Goal: Complete application form: Complete application form

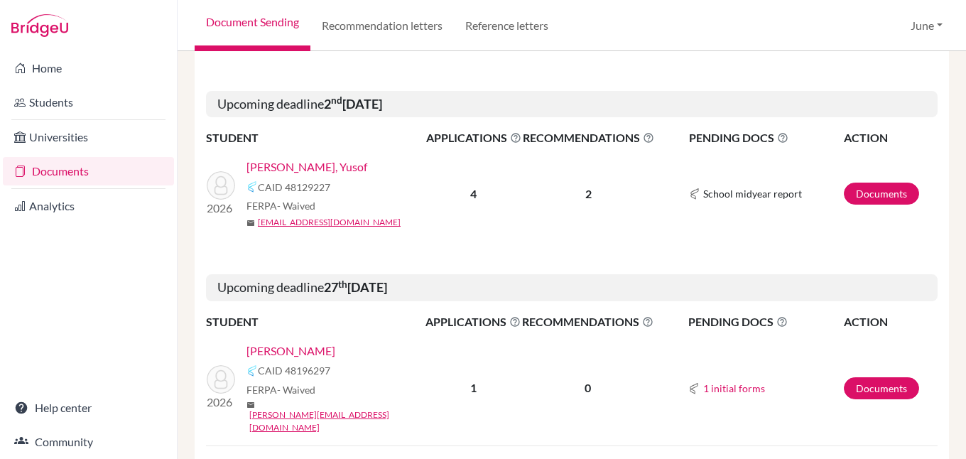
scroll to position [1562, 0]
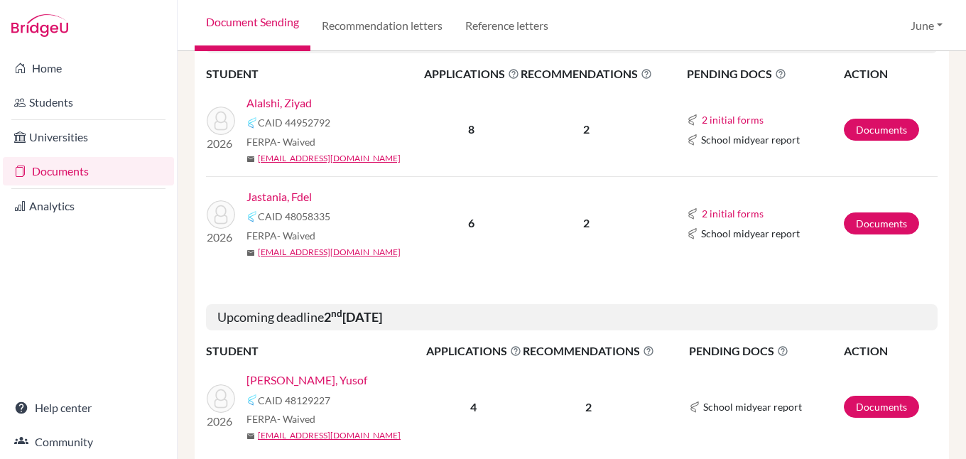
click at [288, 188] on link "Jastania, Fdel" at bounding box center [278, 196] width 65 height 17
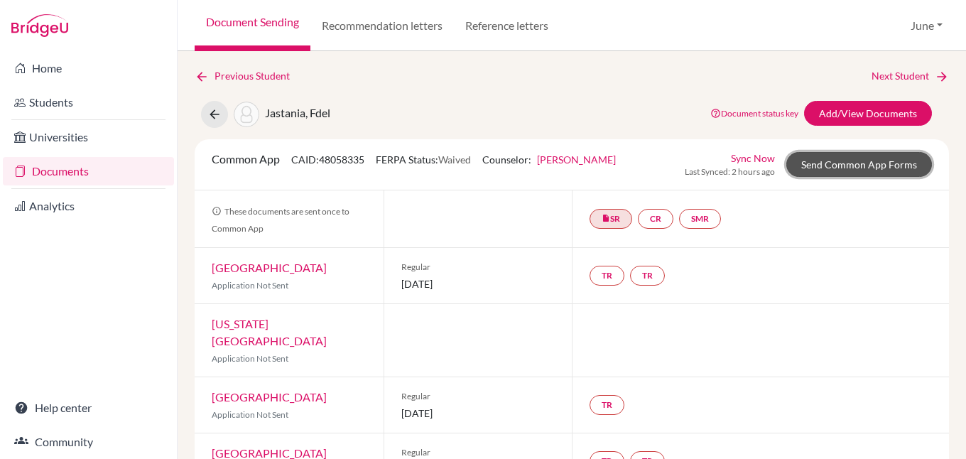
click at [853, 165] on link "Send Common App Forms" at bounding box center [859, 164] width 146 height 25
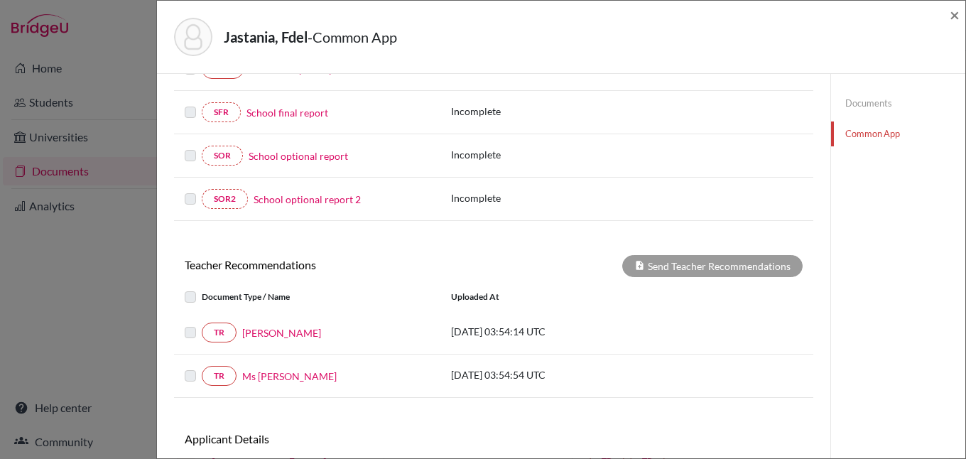
scroll to position [355, 0]
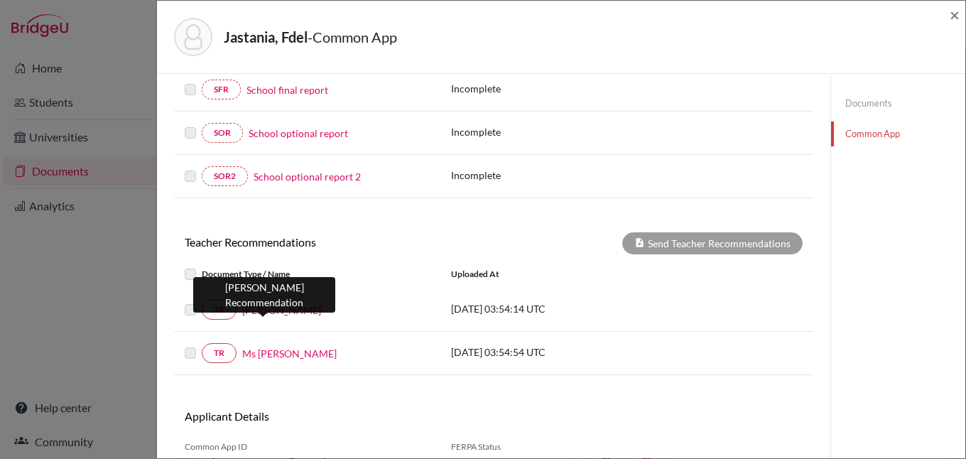
click at [271, 310] on link "[PERSON_NAME]" at bounding box center [281, 310] width 79 height 15
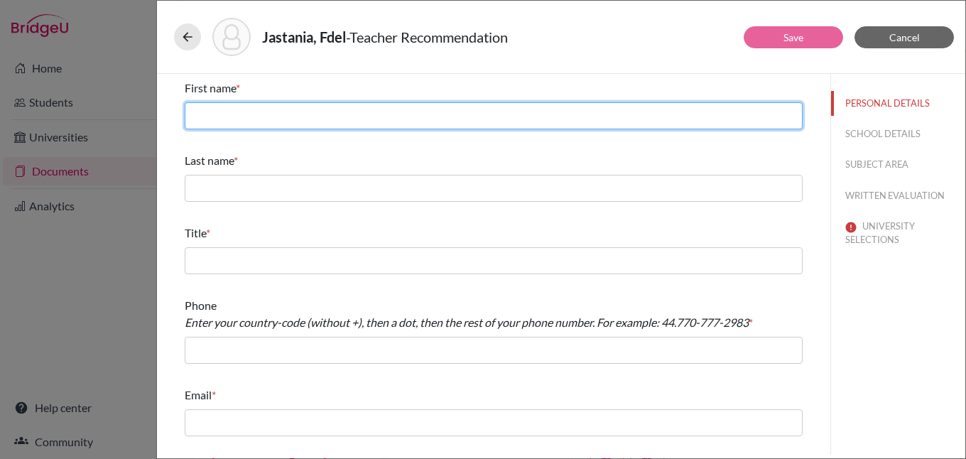
click at [358, 114] on input "text" at bounding box center [494, 115] width 618 height 27
type input "[PERSON_NAME]"
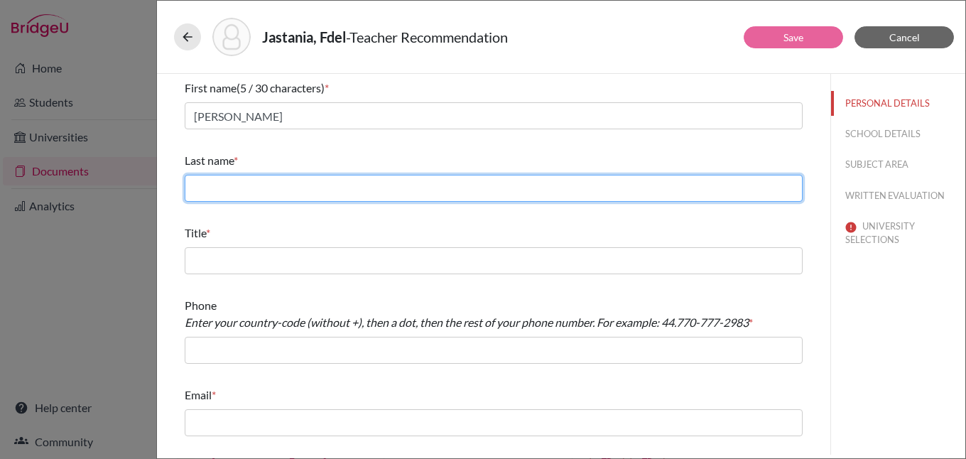
click at [339, 182] on input "text" at bounding box center [494, 188] width 618 height 27
type input "Alsartawi"
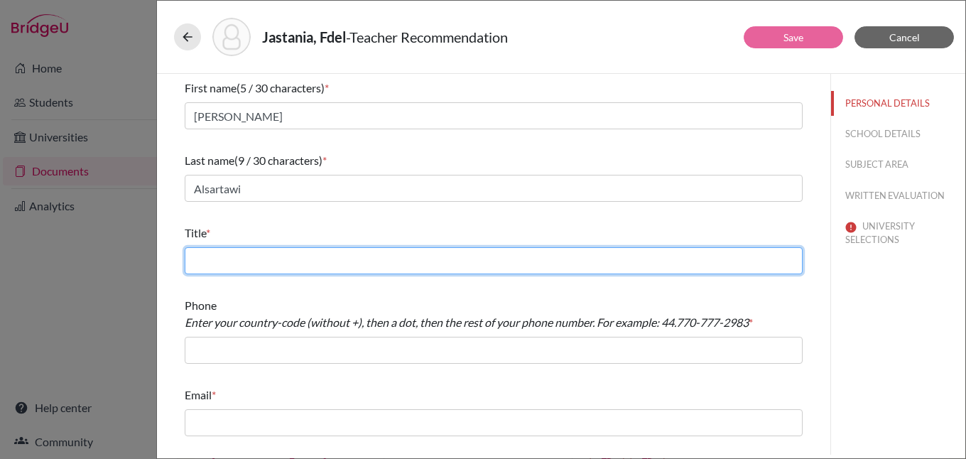
click at [270, 262] on input "text" at bounding box center [494, 260] width 618 height 27
type input "Math & Physics teacher"
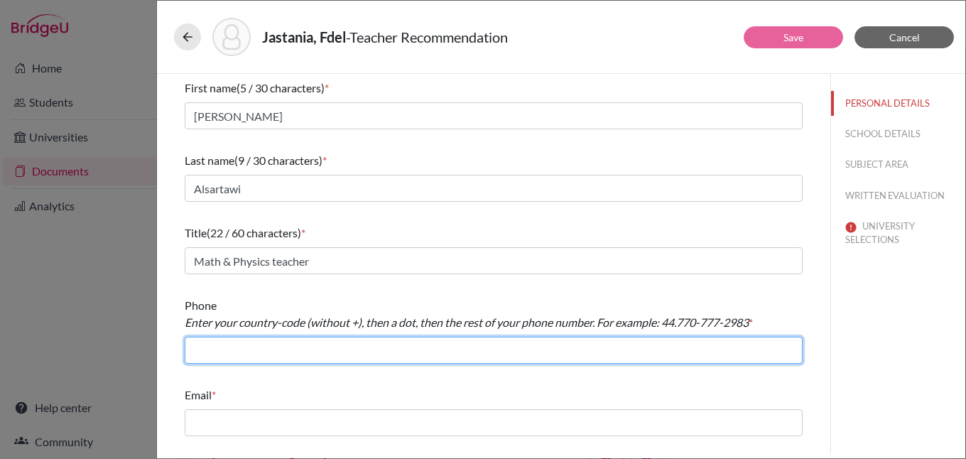
click at [333, 348] on input "text" at bounding box center [494, 350] width 618 height 27
type input "966.126917367"
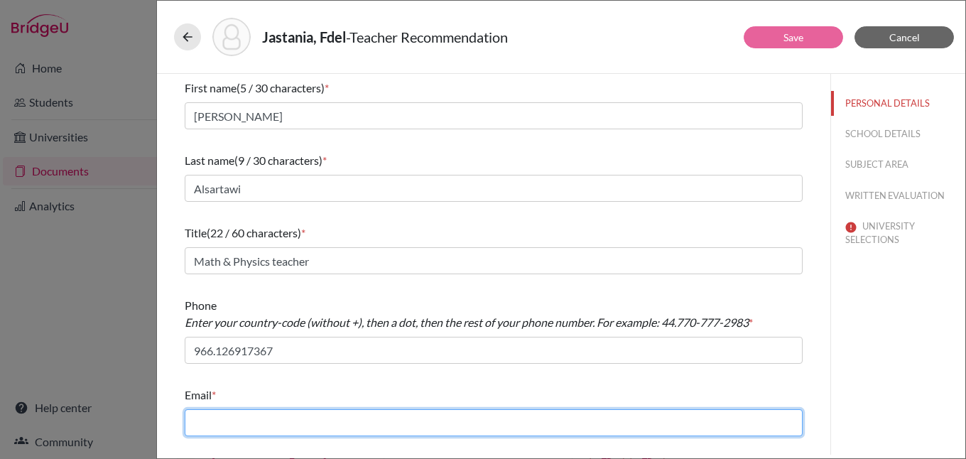
click at [307, 425] on input "text" at bounding box center [494, 422] width 618 height 27
type input "[EMAIL_ADDRESS][DOMAIN_NAME]"
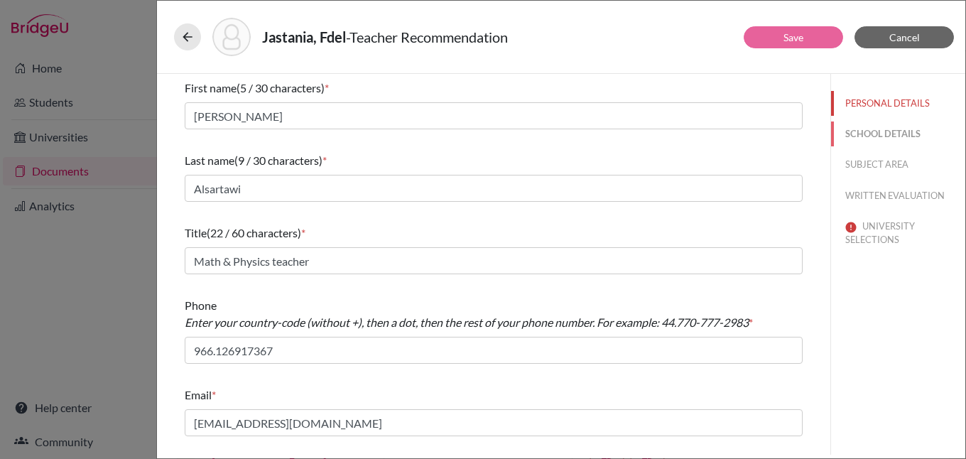
click at [864, 135] on button "SCHOOL DETAILS" at bounding box center [898, 133] width 134 height 25
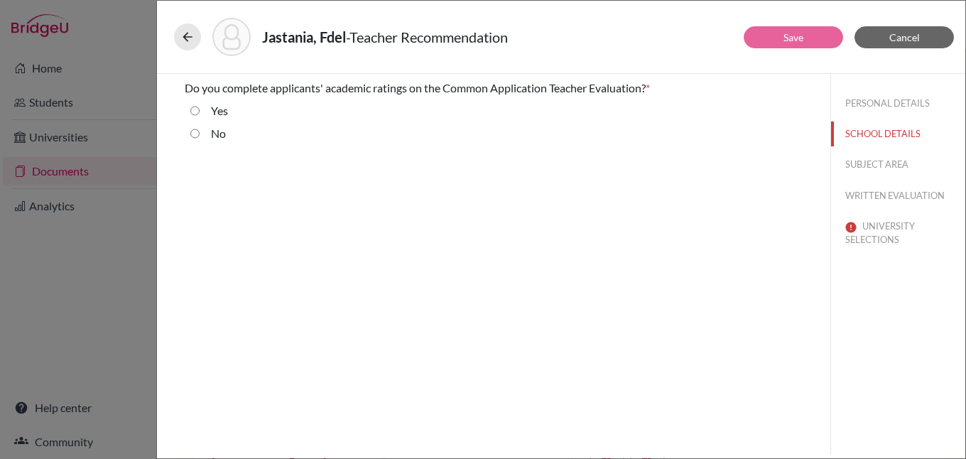
click at [193, 133] on input "No" at bounding box center [194, 133] width 9 height 17
radio input "true"
click at [890, 161] on button "SUBJECT AREA" at bounding box center [898, 164] width 134 height 25
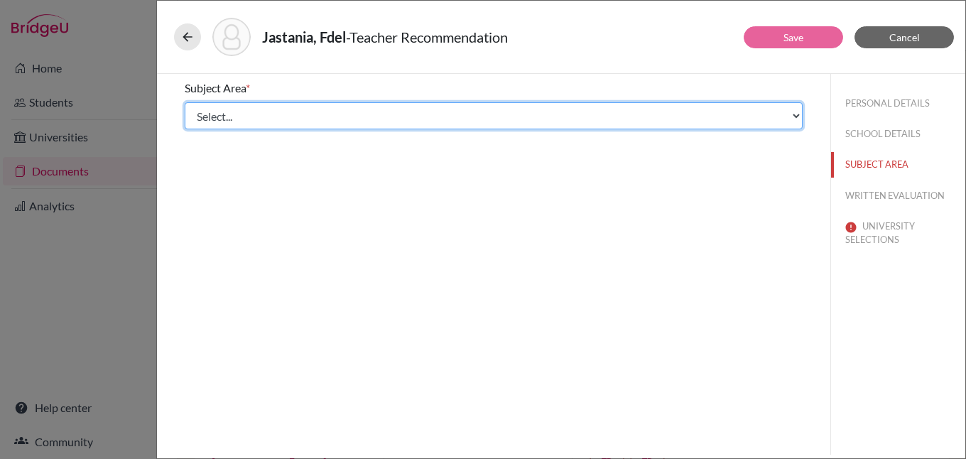
click at [293, 111] on select "Select... Math English Science World Language Social Studies Other Computer Sci…" at bounding box center [494, 115] width 618 height 27
click at [238, 114] on select "Select... Math English Science World Language Social Studies Other Computer Sci…" at bounding box center [494, 115] width 618 height 27
select select "2"
click at [185, 102] on select "Select... Math English Science World Language Social Studies Other Computer Sci…" at bounding box center [494, 115] width 618 height 27
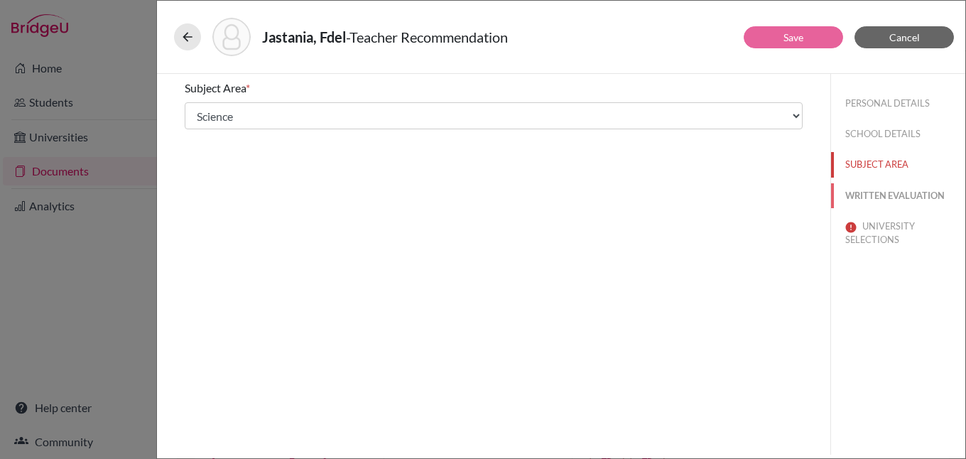
drag, startPoint x: 895, startPoint y: 190, endPoint x: 864, endPoint y: 190, distance: 31.2
click at [894, 190] on button "WRITTEN EVALUATION" at bounding box center [898, 195] width 134 height 25
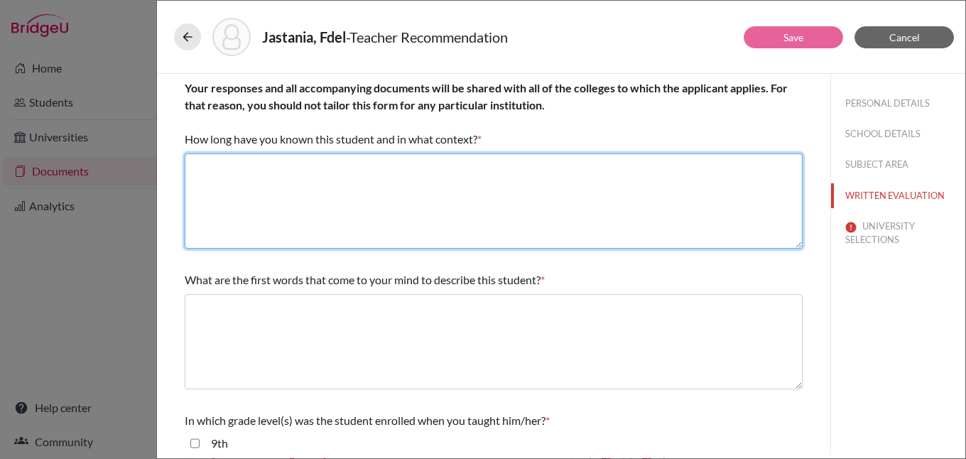
click at [302, 163] on textarea at bounding box center [494, 200] width 618 height 95
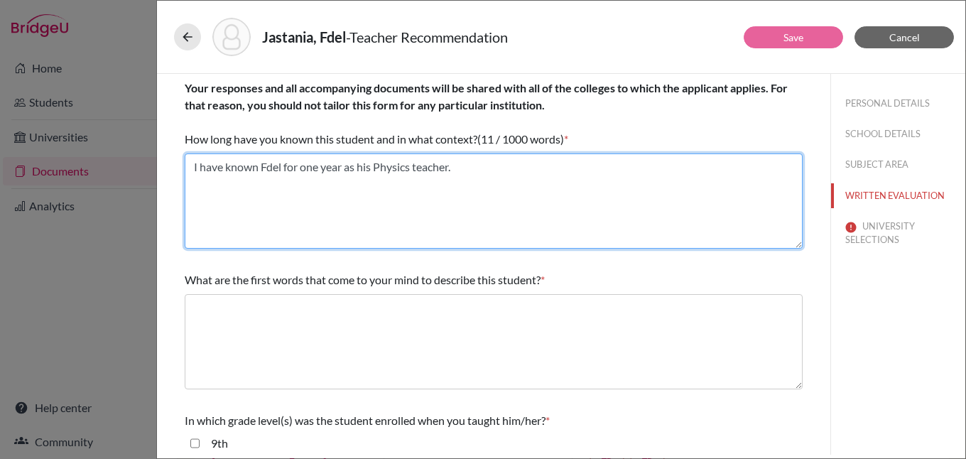
type textarea "I have known Fdel for one year as his Physics teacher."
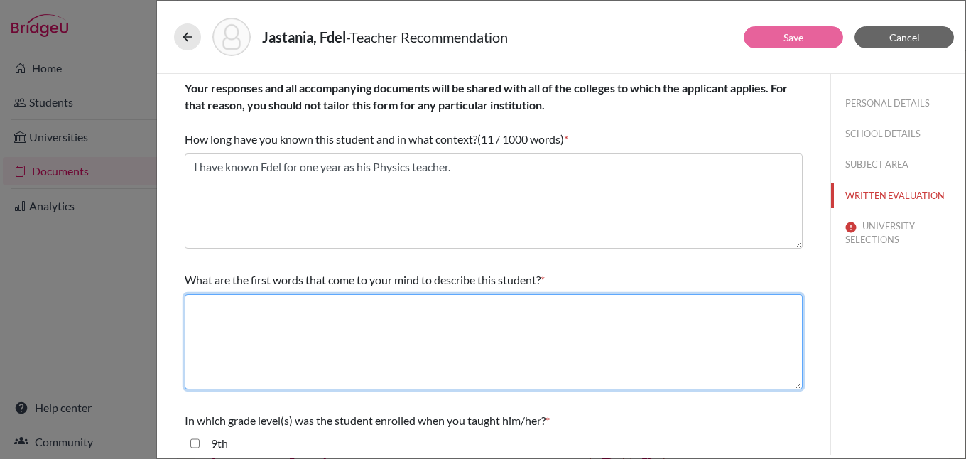
click at [313, 301] on textarea at bounding box center [494, 341] width 618 height 95
click at [251, 309] on textarea "intellectuall curious," at bounding box center [494, 341] width 618 height 95
click at [317, 307] on textarea "intellectually curious," at bounding box center [494, 341] width 618 height 95
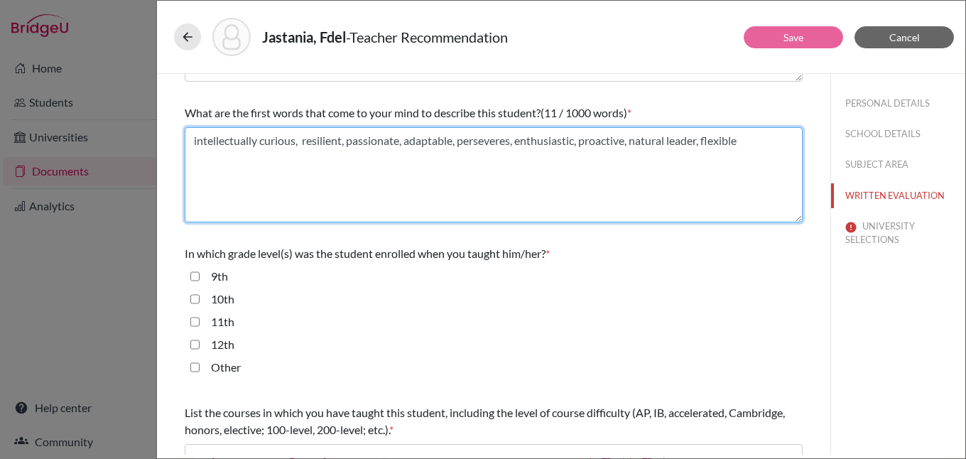
scroll to position [213, 0]
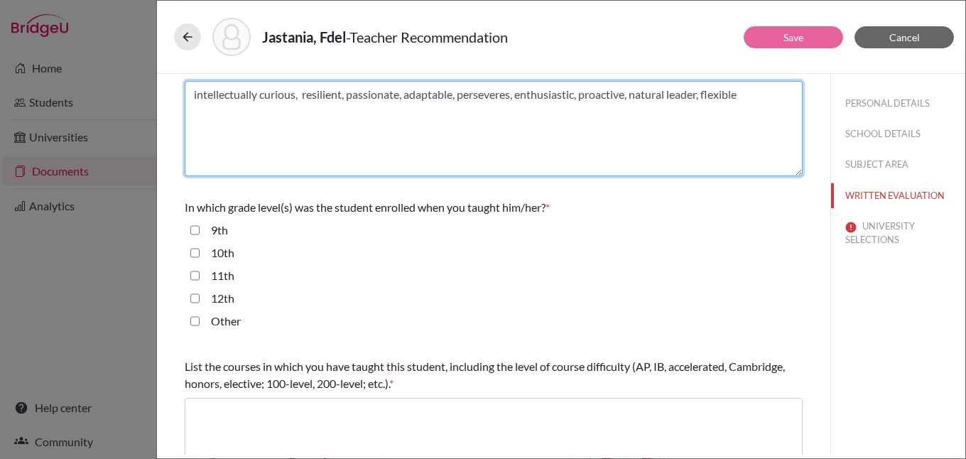
type textarea "intellectually curious, resilient, passionate, adaptable, perseveres, enthusias…"
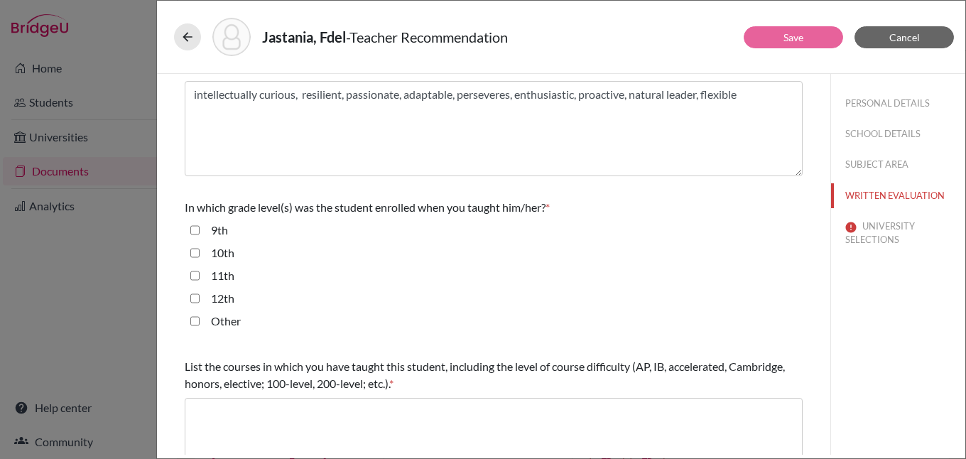
click at [194, 277] on input "11th" at bounding box center [194, 275] width 9 height 17
checkbox input "true"
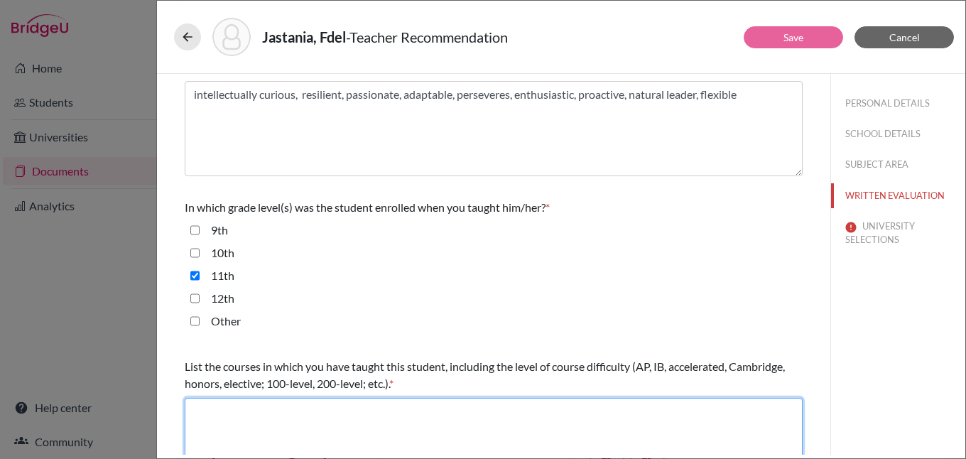
click at [251, 410] on textarea at bounding box center [494, 445] width 618 height 95
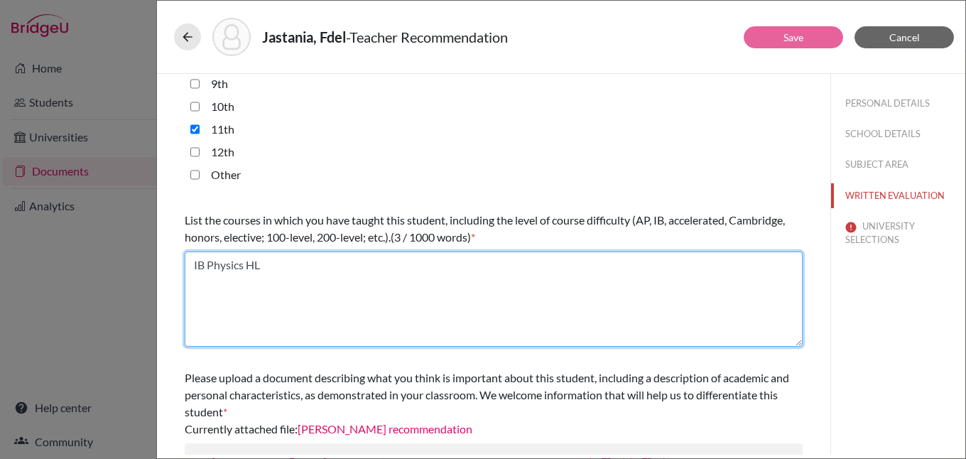
scroll to position [156, 0]
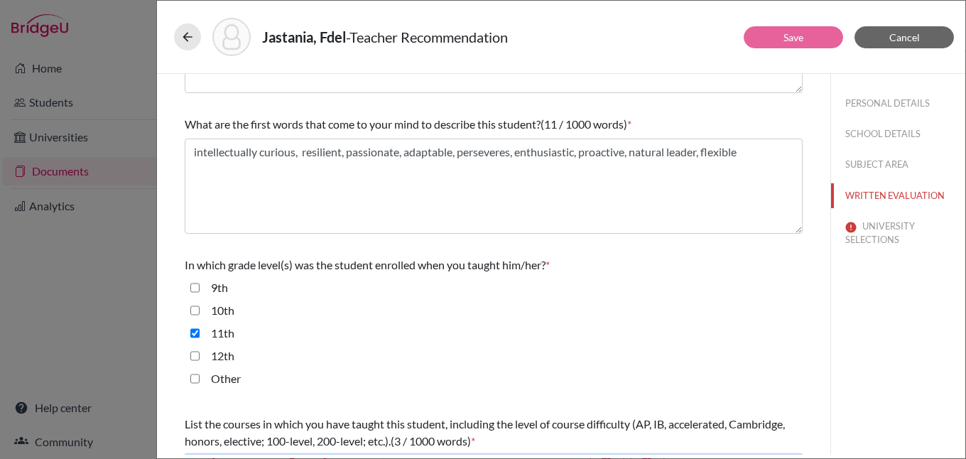
type textarea "IB Physics HL"
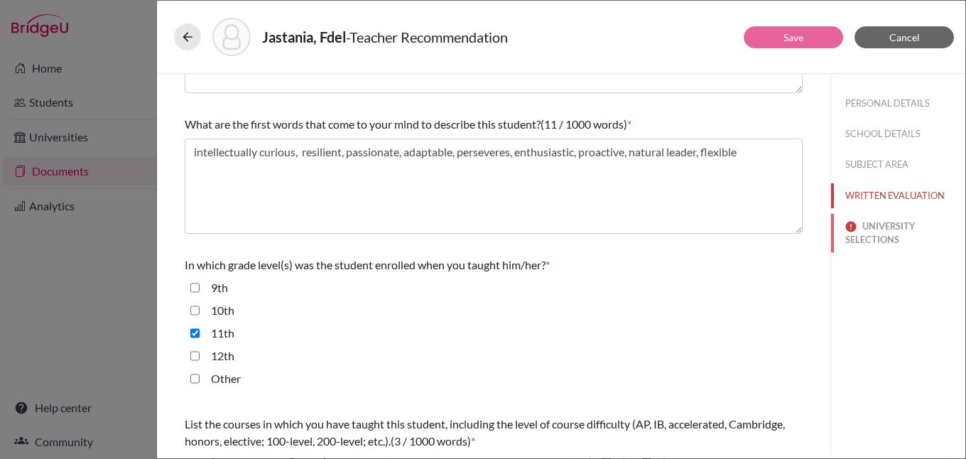
click at [884, 219] on button "UNIVERSITY SELECTIONS" at bounding box center [898, 233] width 134 height 38
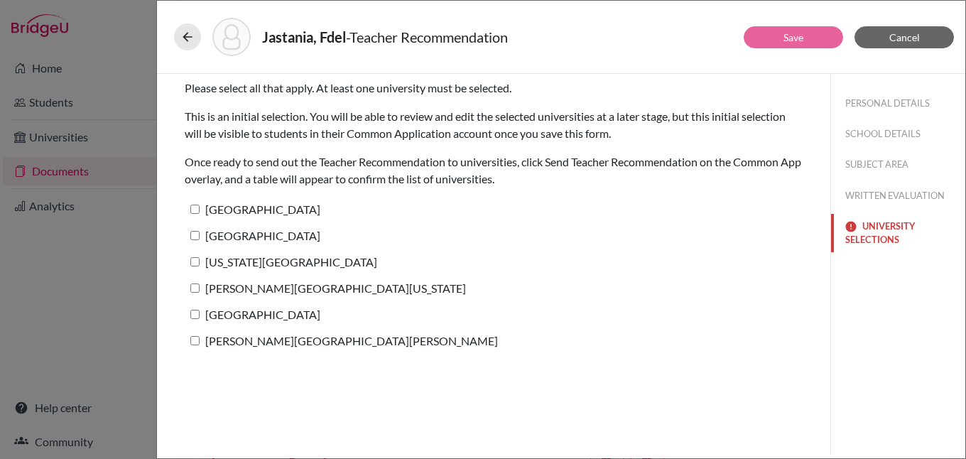
scroll to position [0, 0]
click at [300, 200] on label "[GEOGRAPHIC_DATA]" at bounding box center [253, 209] width 136 height 21
click at [200, 205] on input "[GEOGRAPHIC_DATA]" at bounding box center [194, 209] width 9 height 9
checkbox input "true"
click at [792, 42] on link "Save" at bounding box center [793, 37] width 20 height 12
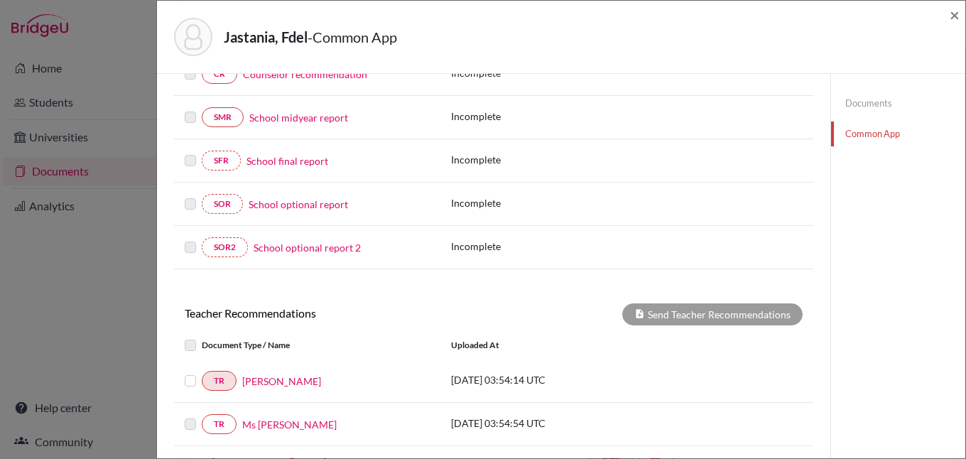
scroll to position [425, 0]
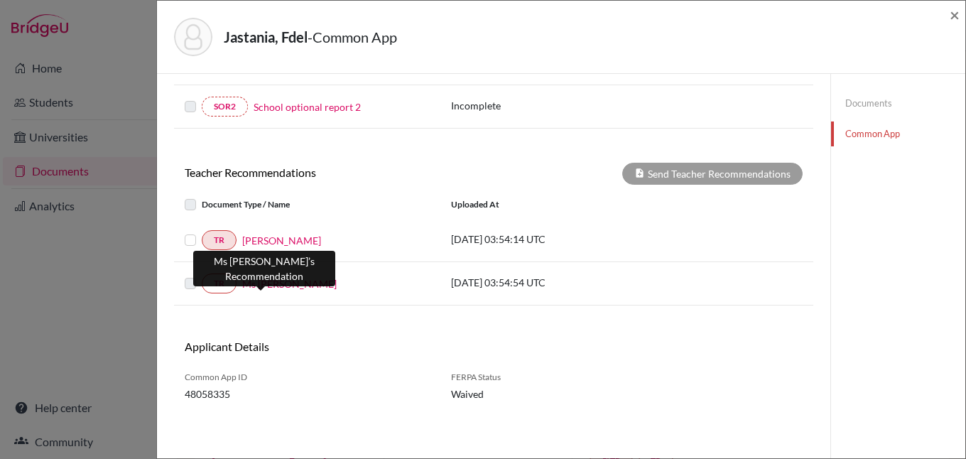
click at [263, 280] on link "Ms [PERSON_NAME]" at bounding box center [289, 283] width 94 height 15
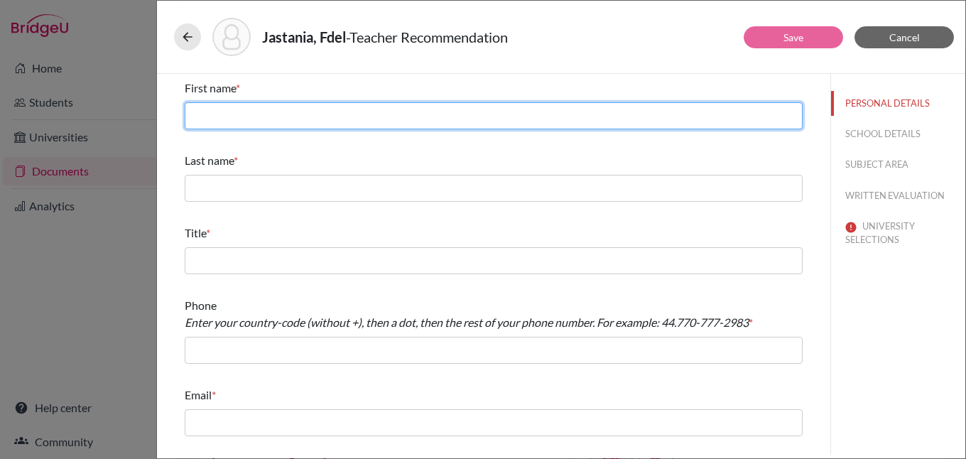
click at [274, 112] on input "text" at bounding box center [494, 115] width 618 height 27
type input "[PERSON_NAME]"
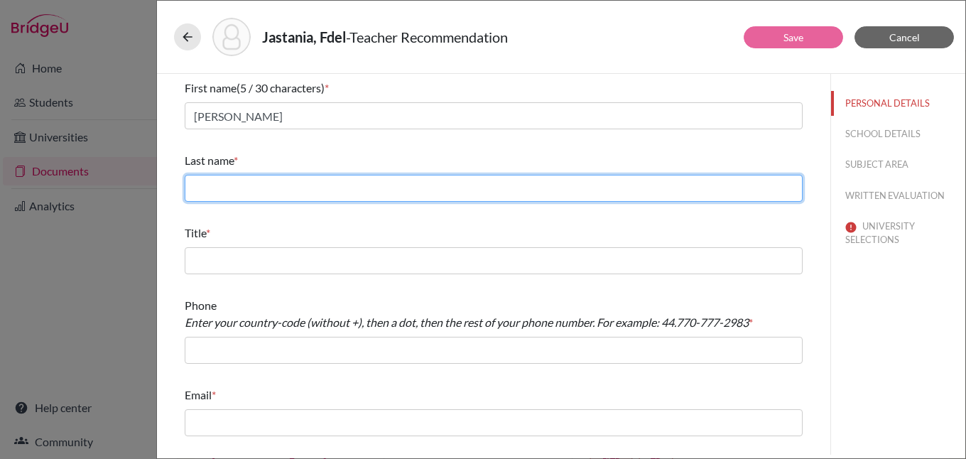
click at [234, 190] on input "text" at bounding box center [494, 188] width 618 height 27
type input "Vere"
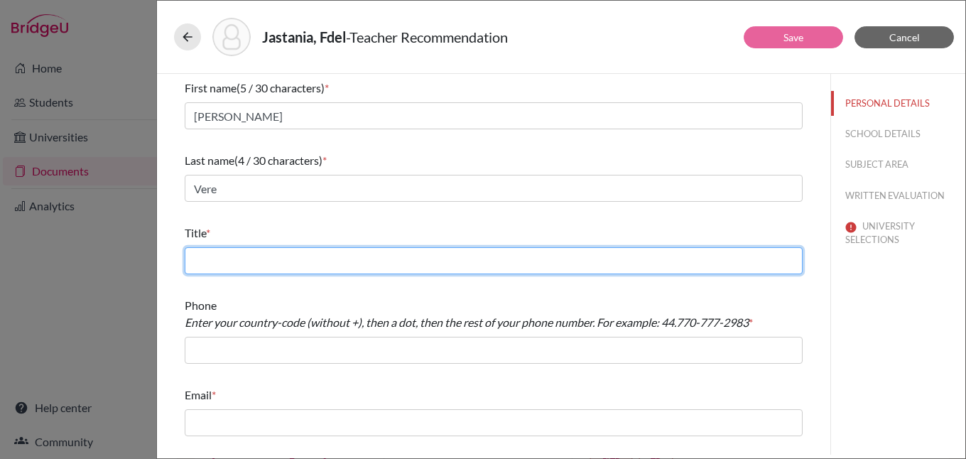
click at [224, 261] on input "text" at bounding box center [494, 260] width 618 height 27
type input "English teacher"
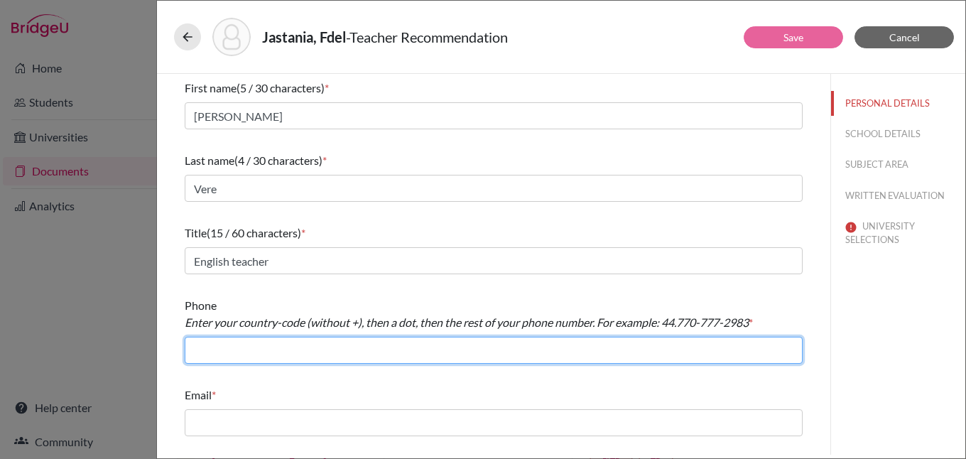
click at [283, 349] on input "text" at bounding box center [494, 350] width 618 height 27
type input "966.126917367"
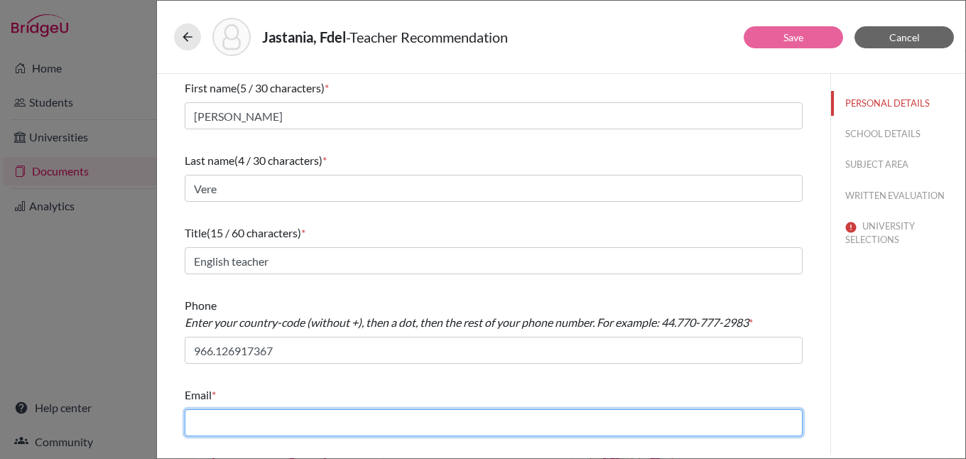
click at [286, 420] on input "text" at bounding box center [494, 422] width 618 height 27
type input "[EMAIL_ADDRESS][DOMAIN_NAME]"
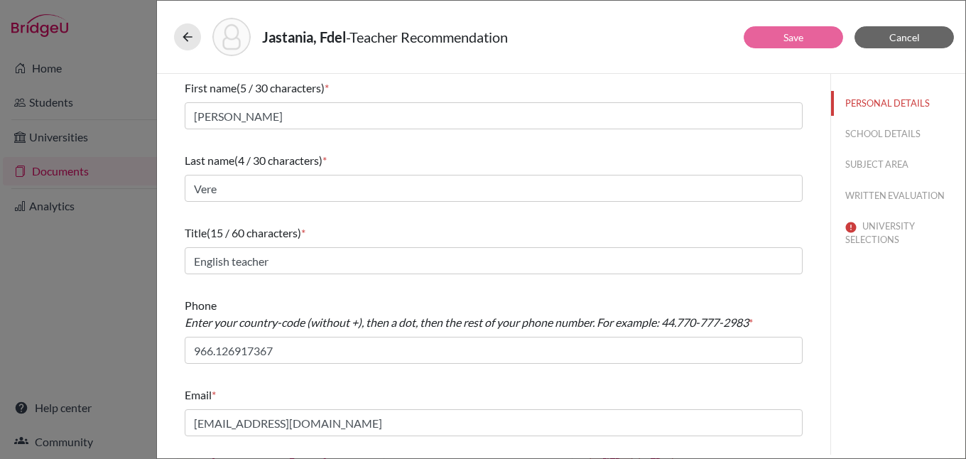
click at [408, 369] on div "First name (5 / 30 characters) * [PERSON_NAME] Last name (4 / 30 characters) * …" at bounding box center [494, 258] width 618 height 368
click at [878, 134] on button "SCHOOL DETAILS" at bounding box center [898, 133] width 134 height 25
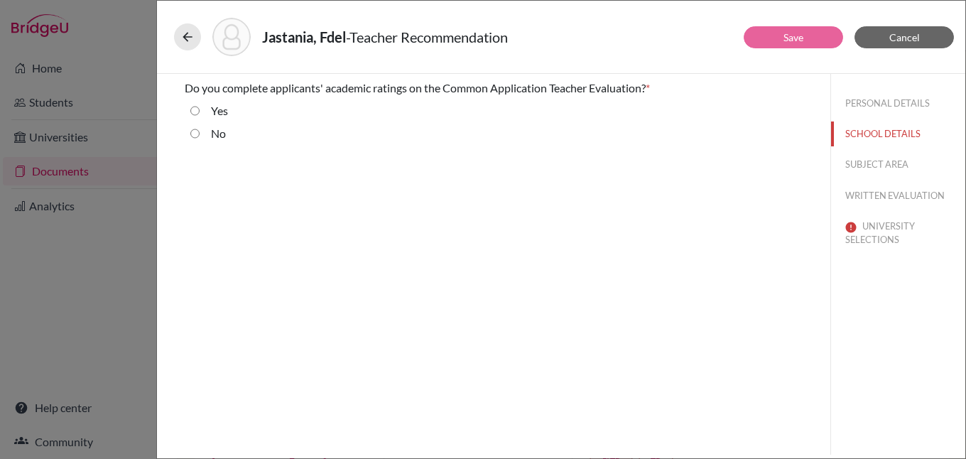
click at [198, 133] on input "No" at bounding box center [194, 133] width 9 height 17
radio input "true"
drag, startPoint x: 883, startPoint y: 160, endPoint x: 687, endPoint y: 158, distance: 196.0
click at [881, 160] on button "SUBJECT AREA" at bounding box center [898, 164] width 134 height 25
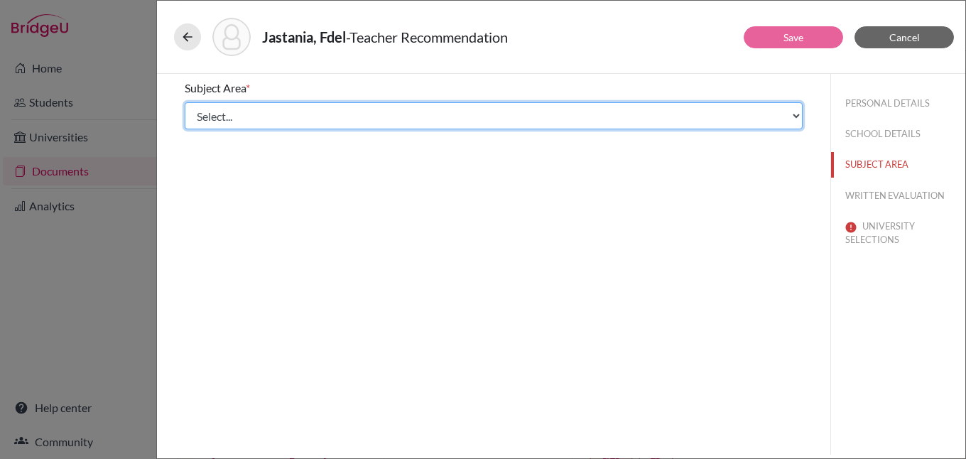
click at [224, 114] on select "Select... Math English Science World Language Social Studies Other Computer Sci…" at bounding box center [494, 115] width 618 height 27
select select "1"
click at [185, 102] on select "Select... Math English Science World Language Social Studies Other Computer Sci…" at bounding box center [494, 115] width 618 height 27
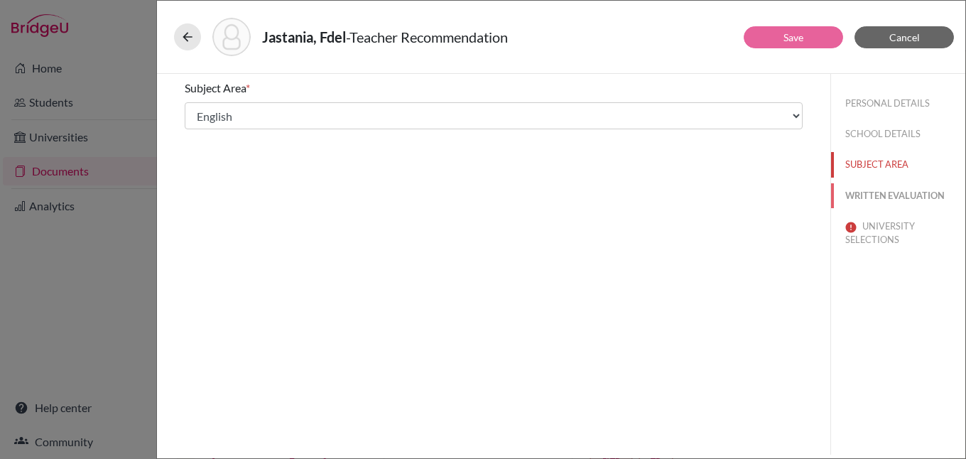
click at [893, 195] on button "WRITTEN EVALUATION" at bounding box center [898, 195] width 134 height 25
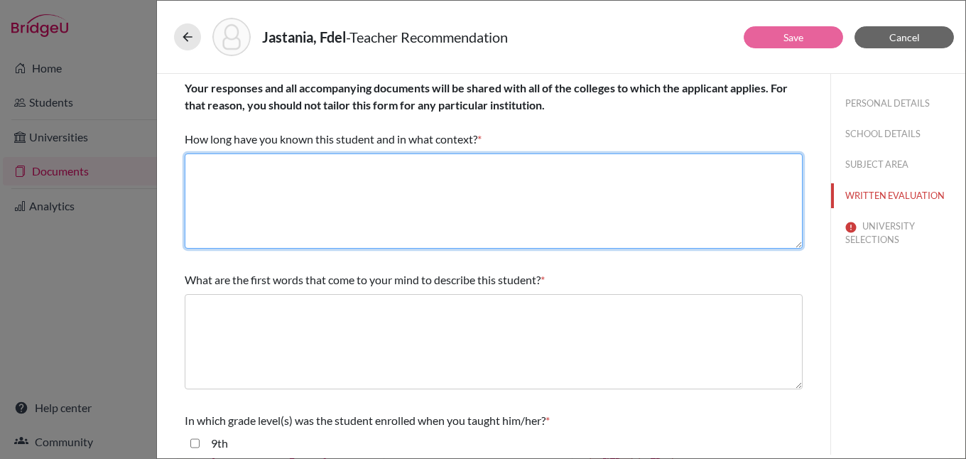
click at [274, 178] on textarea at bounding box center [494, 200] width 618 height 95
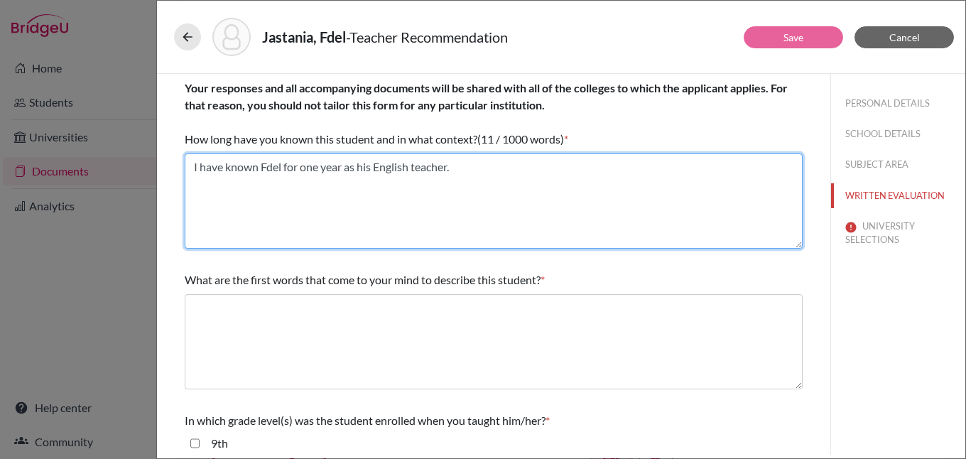
type textarea "I have known Fdel for one year as his English teacher."
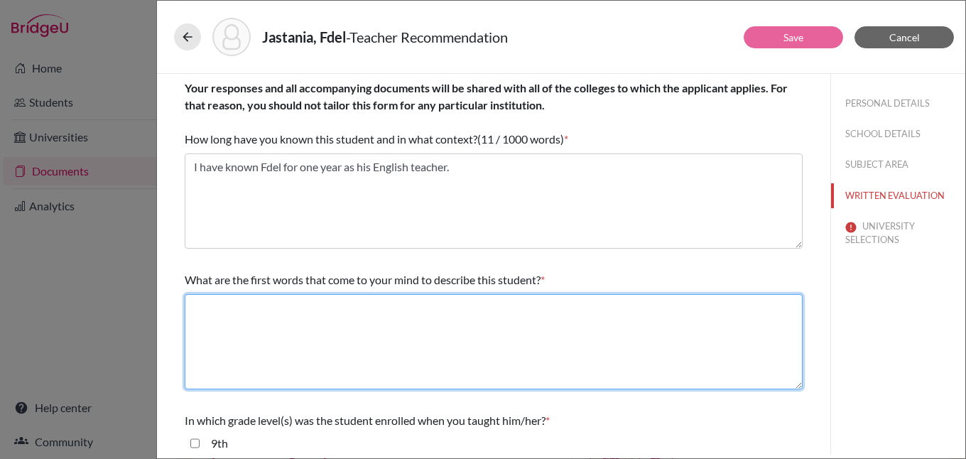
click at [273, 317] on textarea at bounding box center [494, 341] width 618 height 95
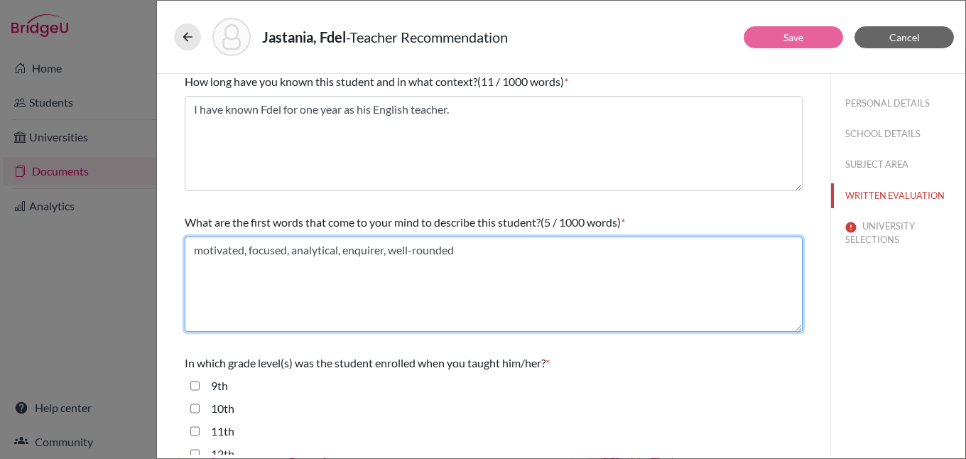
scroll to position [284, 0]
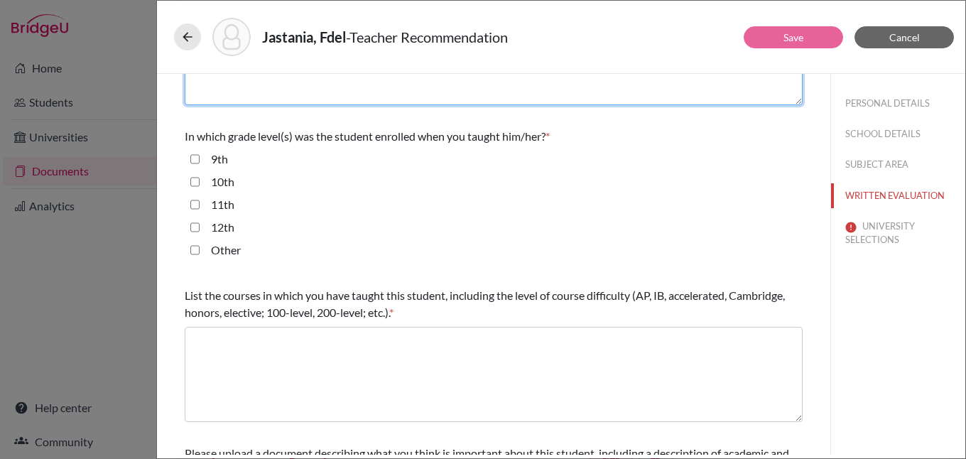
type textarea "motivated, focused, analytical, enquirer, well-rounded"
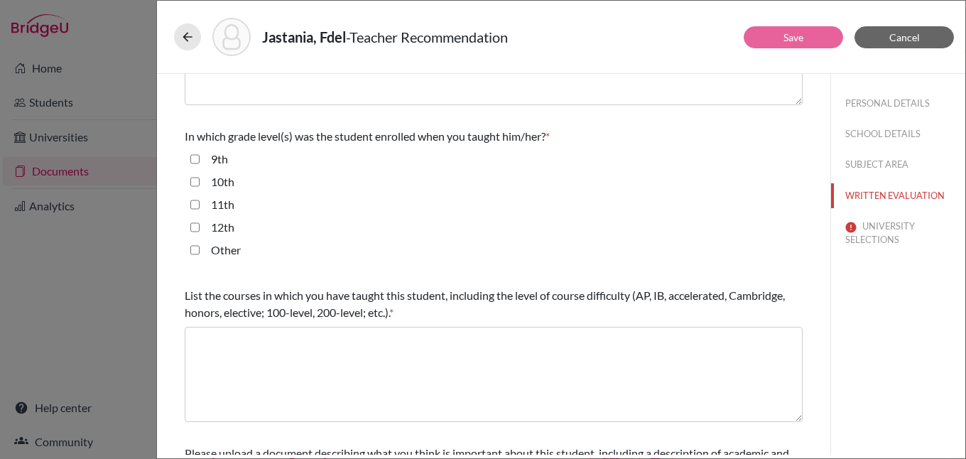
click at [193, 207] on input "11th" at bounding box center [194, 204] width 9 height 17
checkbox input "true"
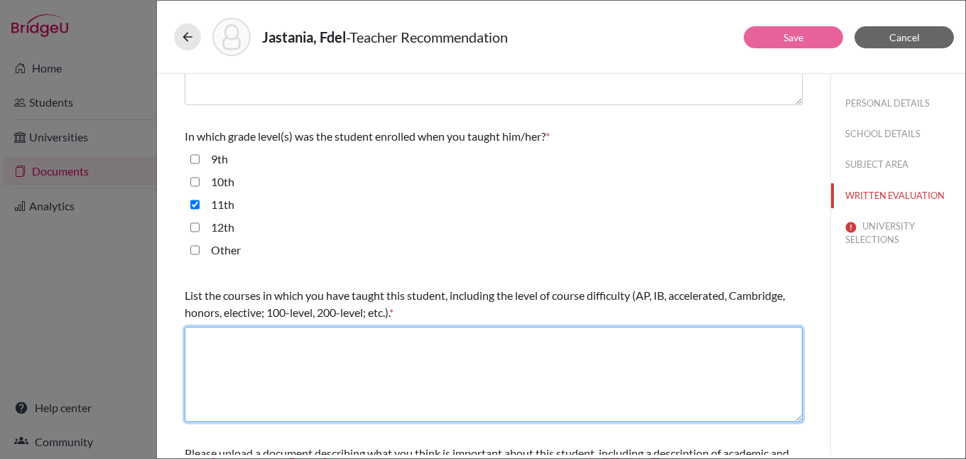
click at [245, 338] on textarea at bounding box center [494, 374] width 618 height 95
type textarea "IB English A Language & Literature SL"
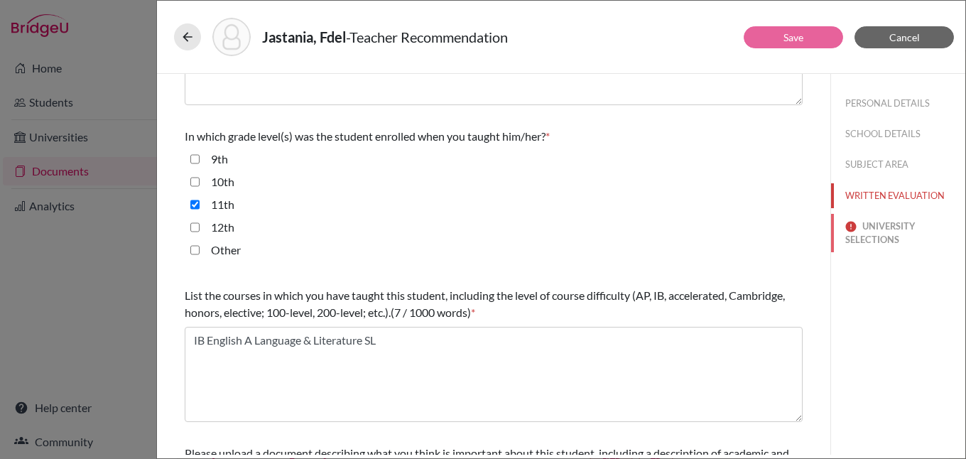
click at [881, 231] on button "UNIVERSITY SELECTIONS" at bounding box center [898, 233] width 134 height 38
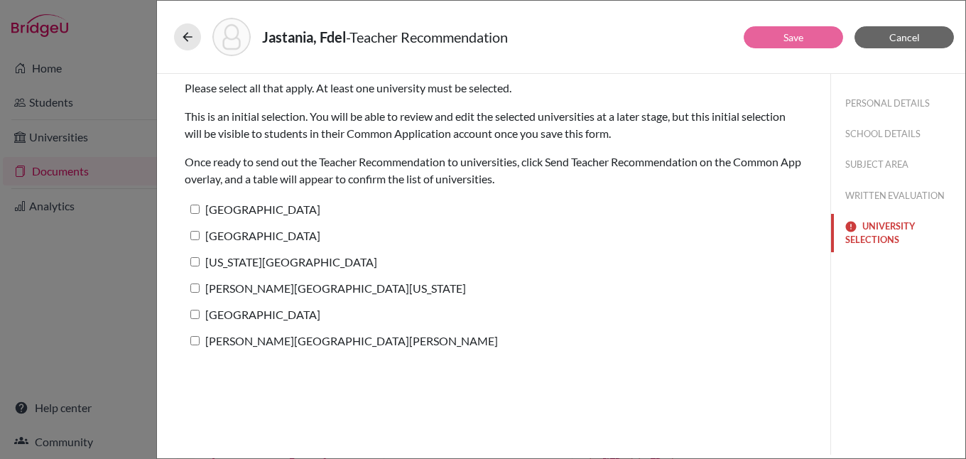
scroll to position [0, 0]
click at [232, 209] on label "[GEOGRAPHIC_DATA]" at bounding box center [253, 209] width 136 height 21
click at [200, 209] on input "[GEOGRAPHIC_DATA]" at bounding box center [194, 209] width 9 height 9
checkbox input "true"
click at [812, 38] on button "Save" at bounding box center [792, 37] width 99 height 22
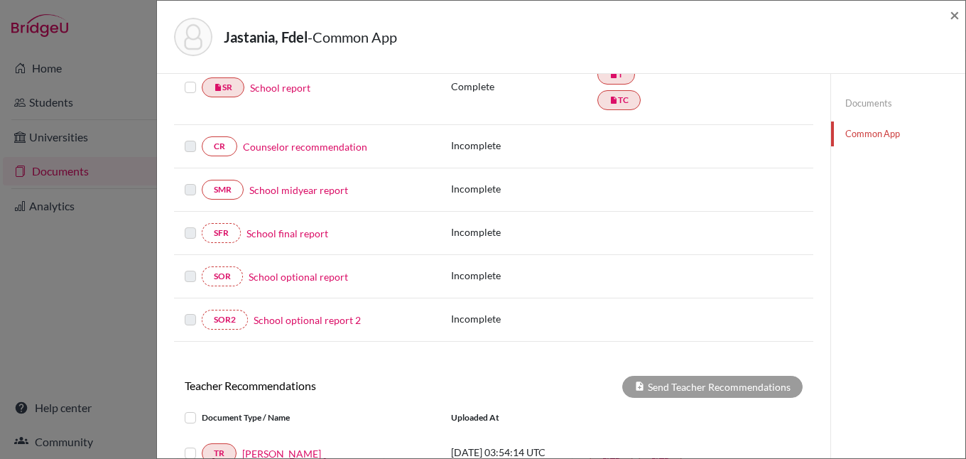
scroll to position [70, 0]
